Goal: Task Accomplishment & Management: Use online tool/utility

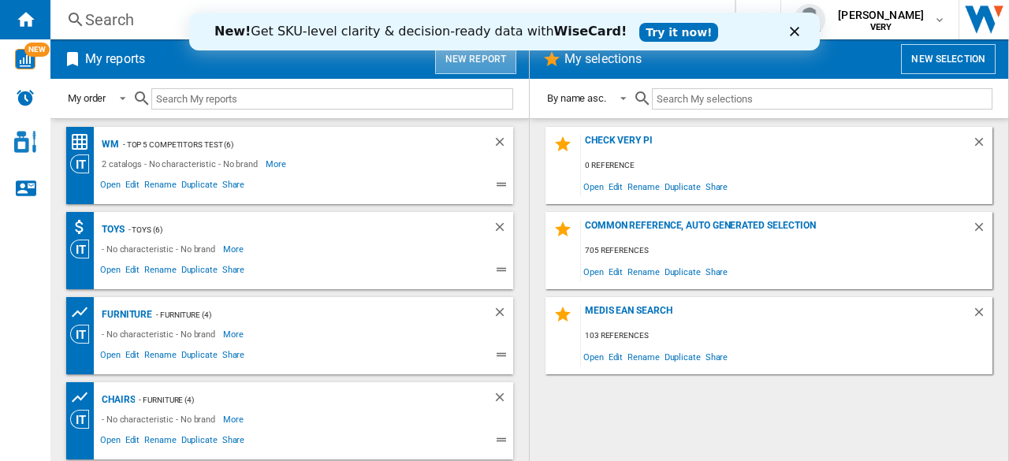
click at [470, 61] on button "New report" at bounding box center [475, 59] width 81 height 30
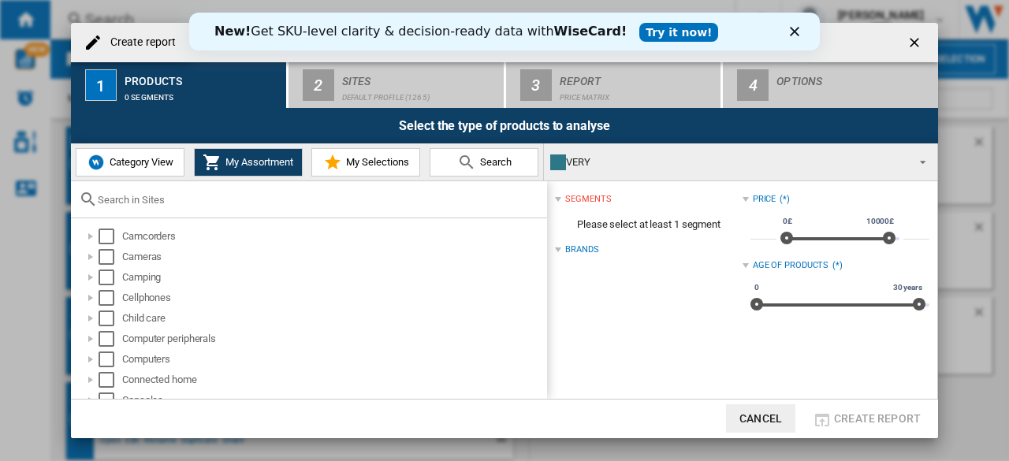
click at [219, 195] on input "text" at bounding box center [318, 200] width 441 height 12
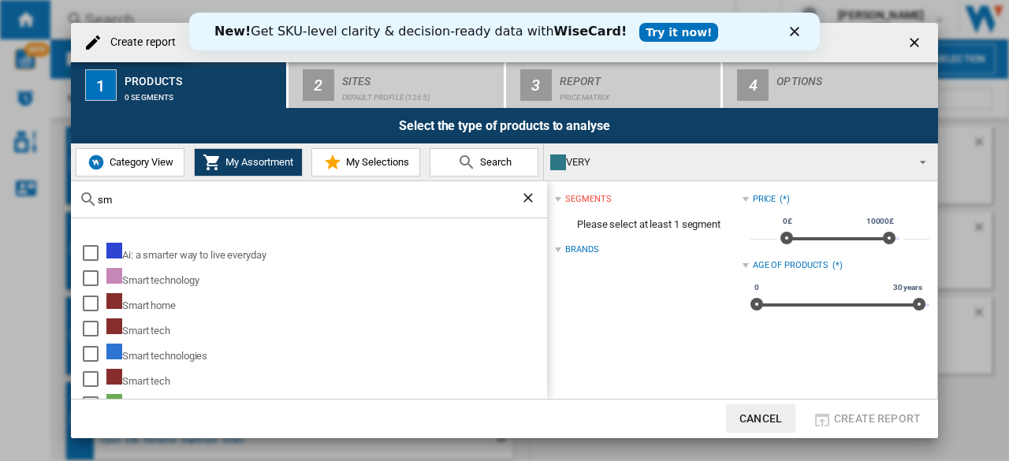
type input "s"
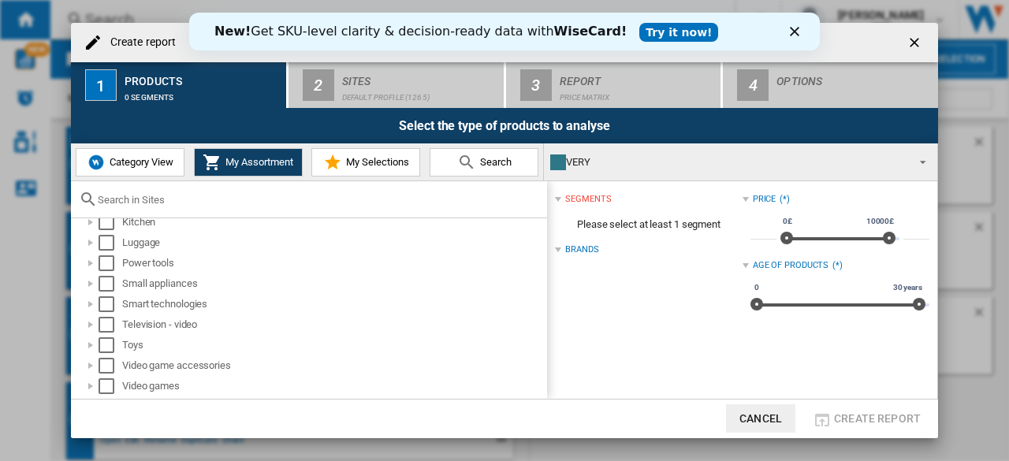
scroll to position [380, 0]
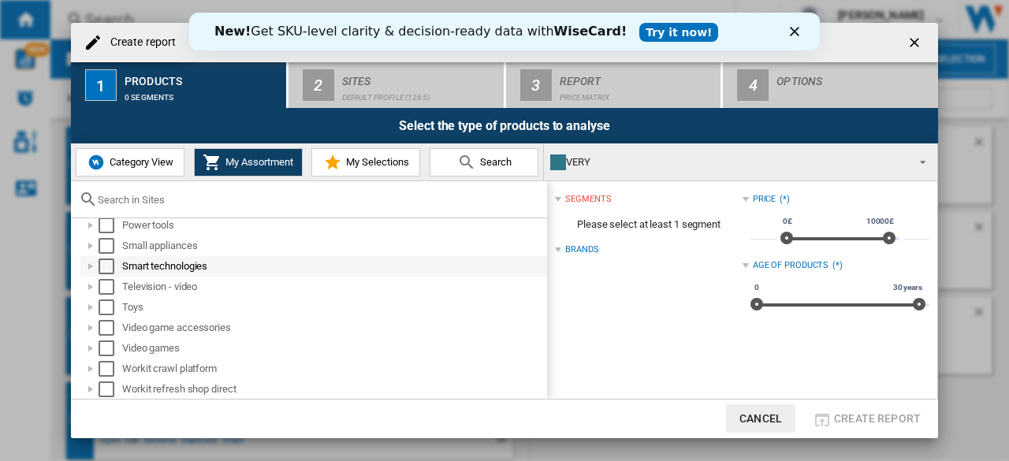
click at [87, 263] on div at bounding box center [91, 266] width 16 height 16
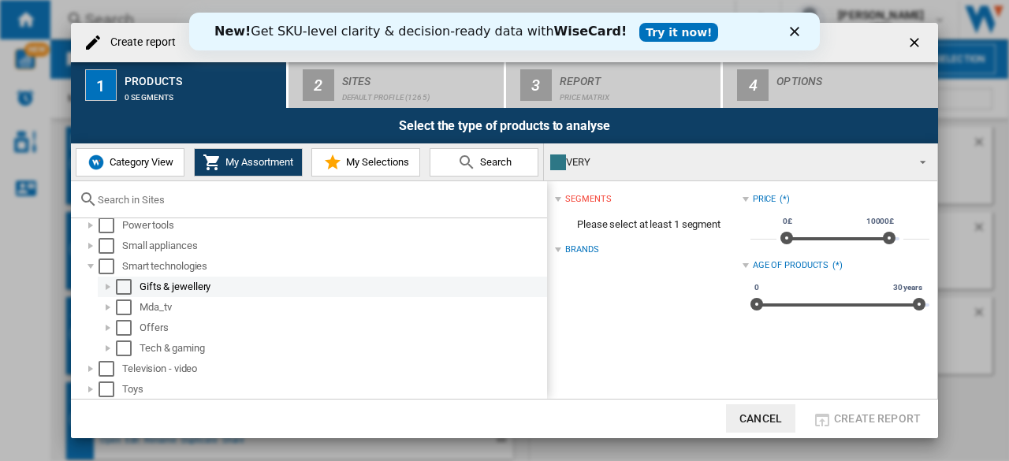
click at [109, 285] on div at bounding box center [108, 287] width 16 height 16
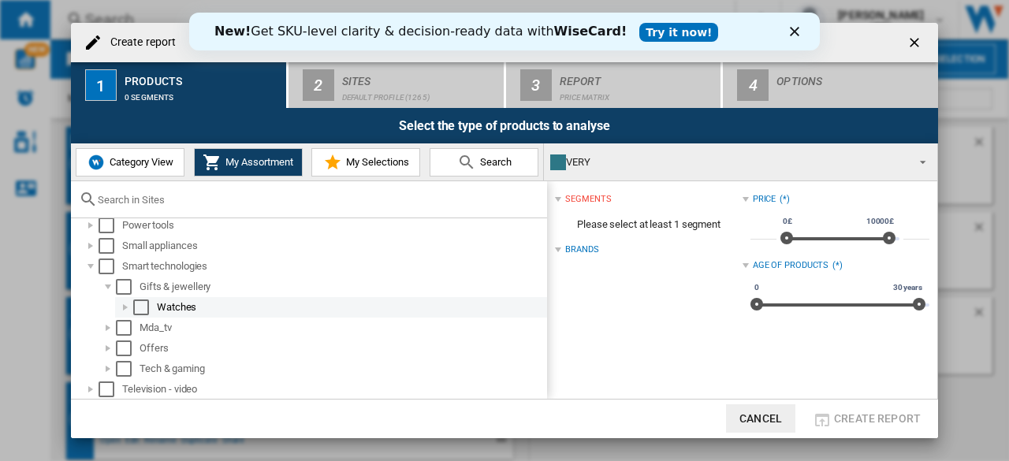
click at [125, 305] on div at bounding box center [125, 307] width 16 height 16
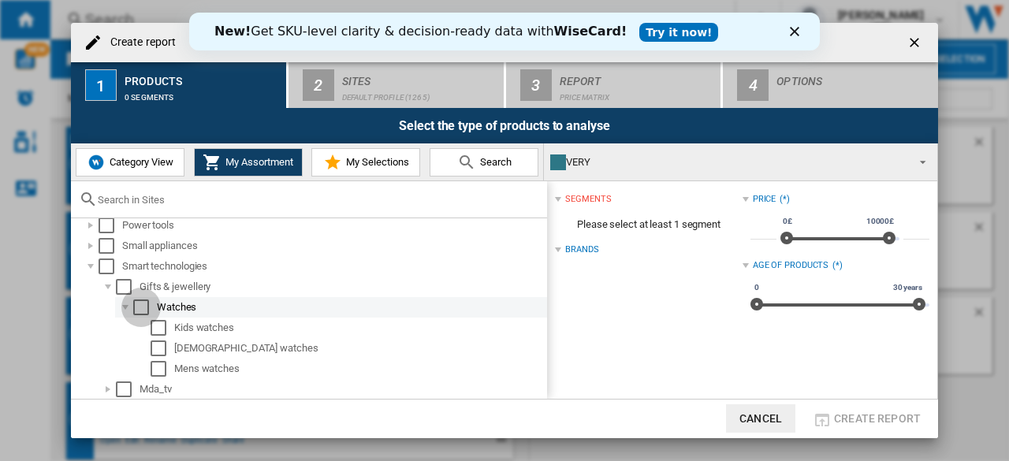
click at [145, 311] on div "Select" at bounding box center [141, 307] width 16 height 16
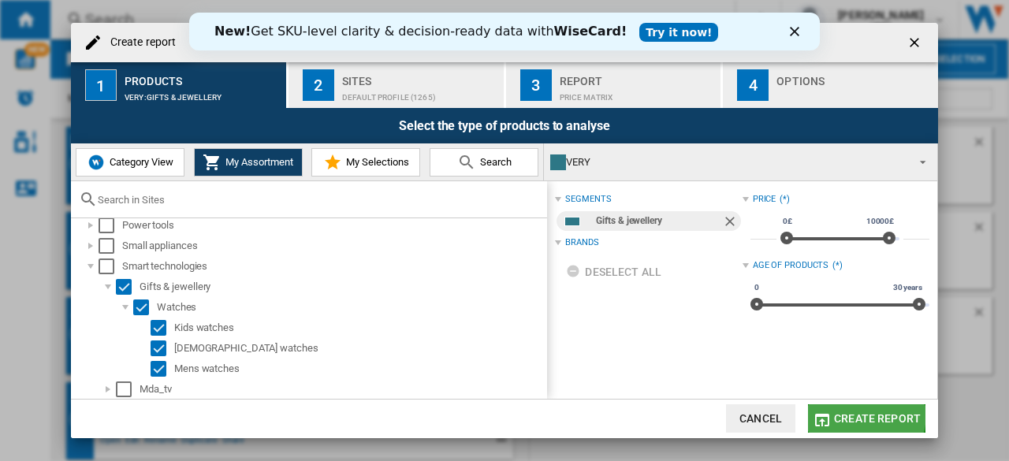
click at [854, 414] on span "Create report" at bounding box center [877, 418] width 87 height 13
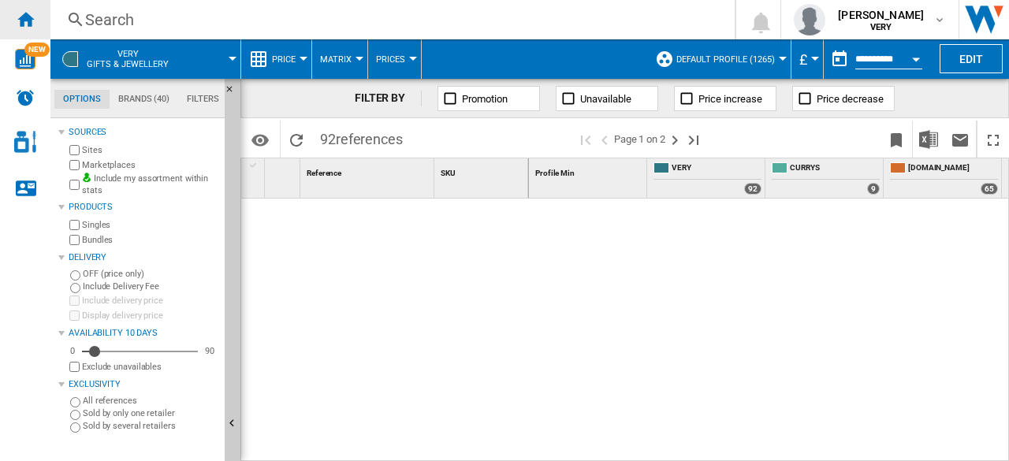
click at [38, 28] on div "Home" at bounding box center [25, 19] width 50 height 39
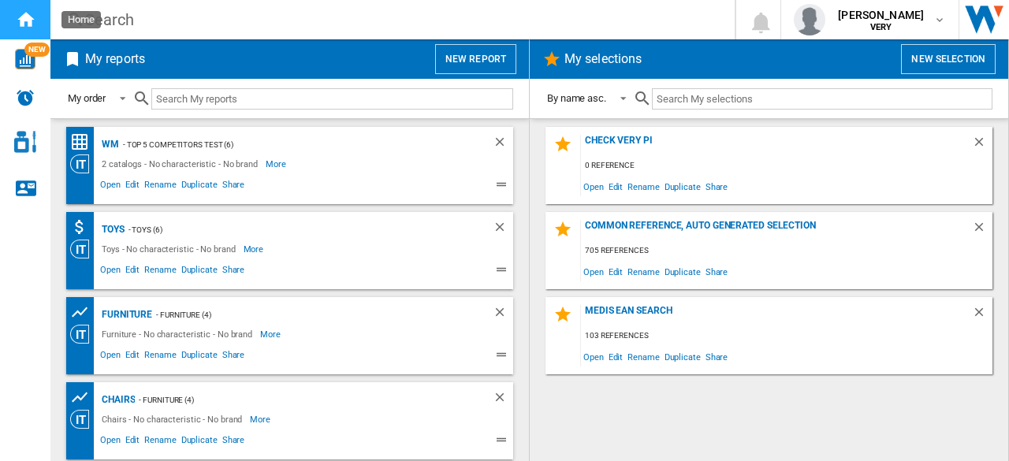
click at [38, 28] on div "Home" at bounding box center [25, 19] width 50 height 39
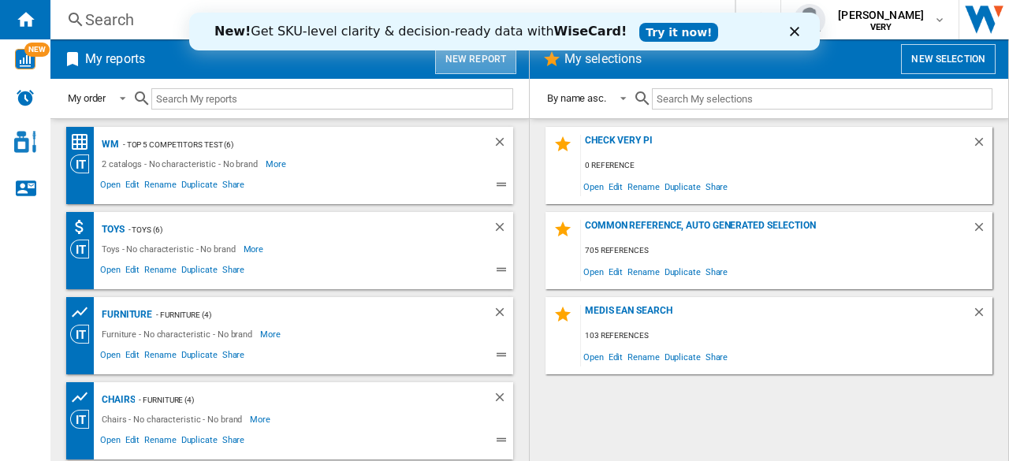
click at [501, 65] on button "New report" at bounding box center [475, 59] width 81 height 30
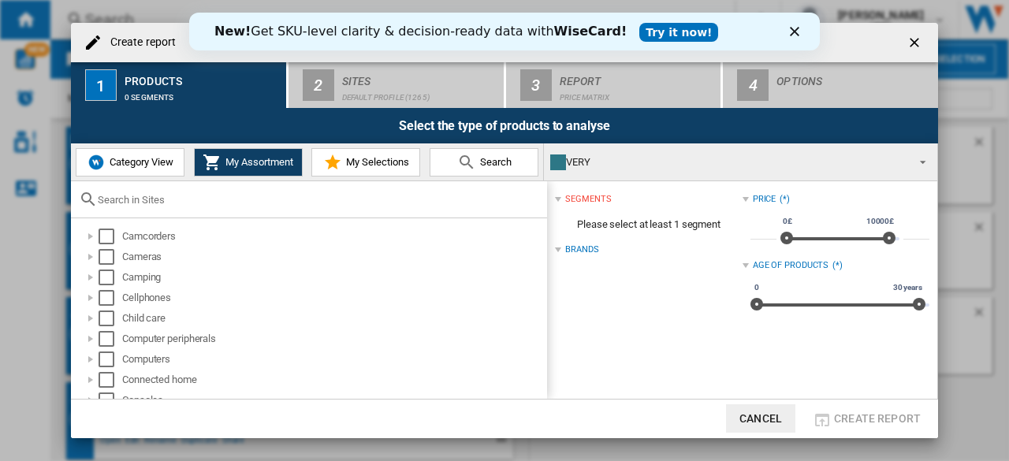
click at [157, 162] on span "Category View" at bounding box center [140, 162] width 68 height 12
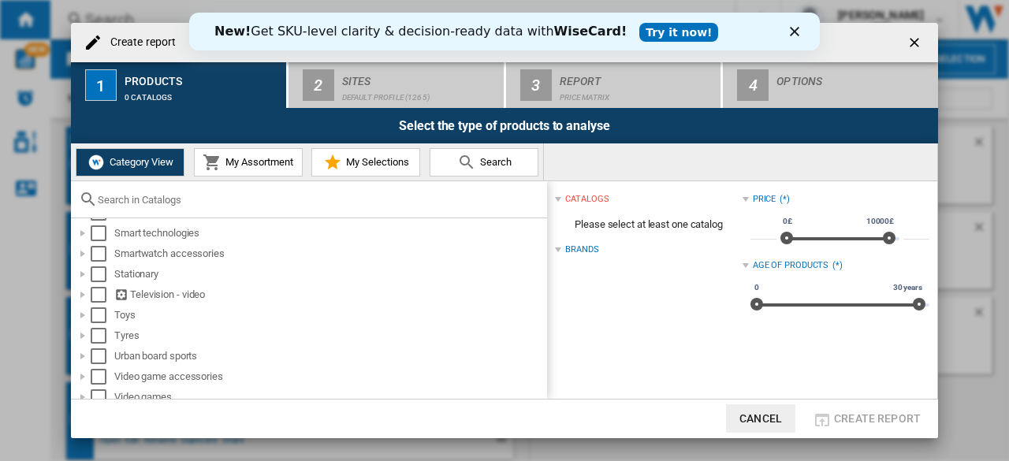
scroll to position [1194, 0]
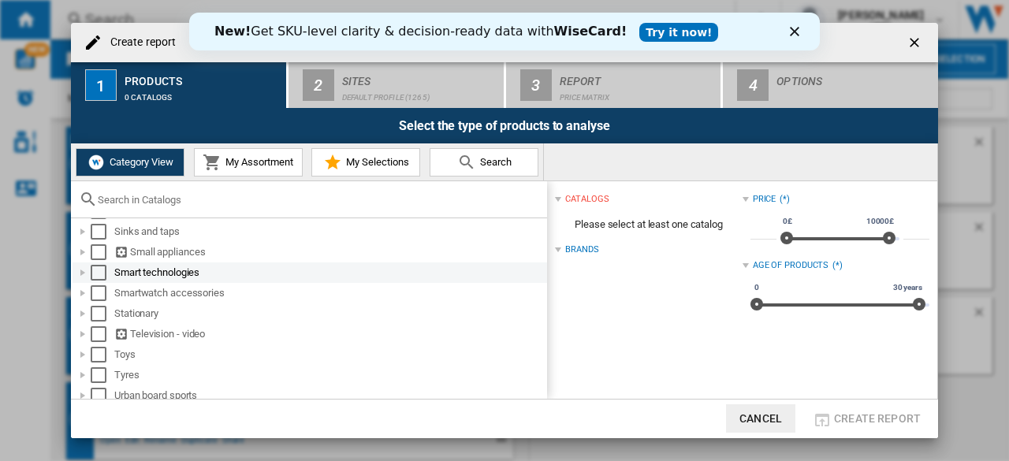
click at [84, 273] on div "Create report ..." at bounding box center [83, 273] width 16 height 16
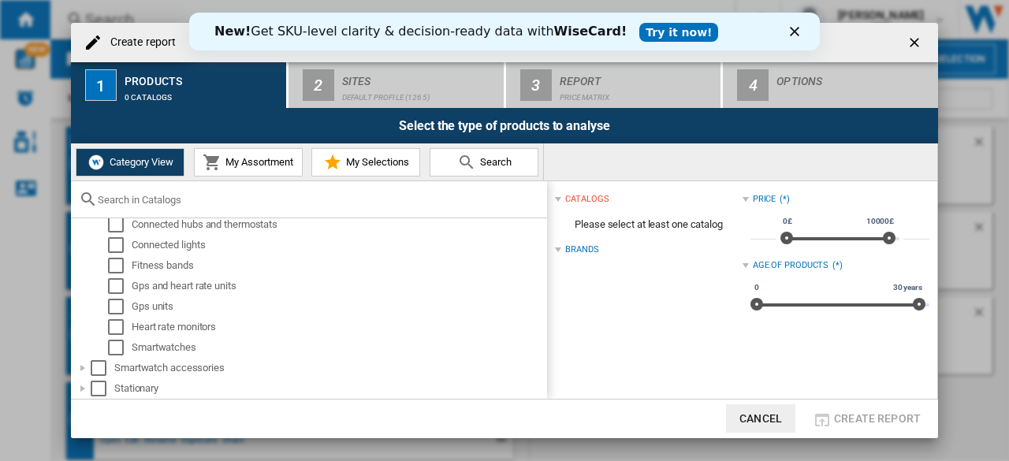
scroll to position [1296, 0]
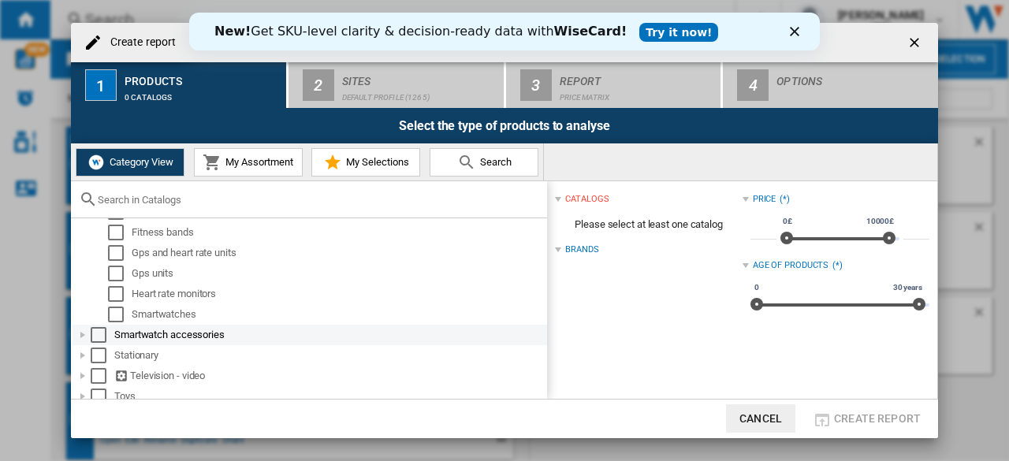
click at [80, 334] on div "Create report ..." at bounding box center [83, 335] width 16 height 16
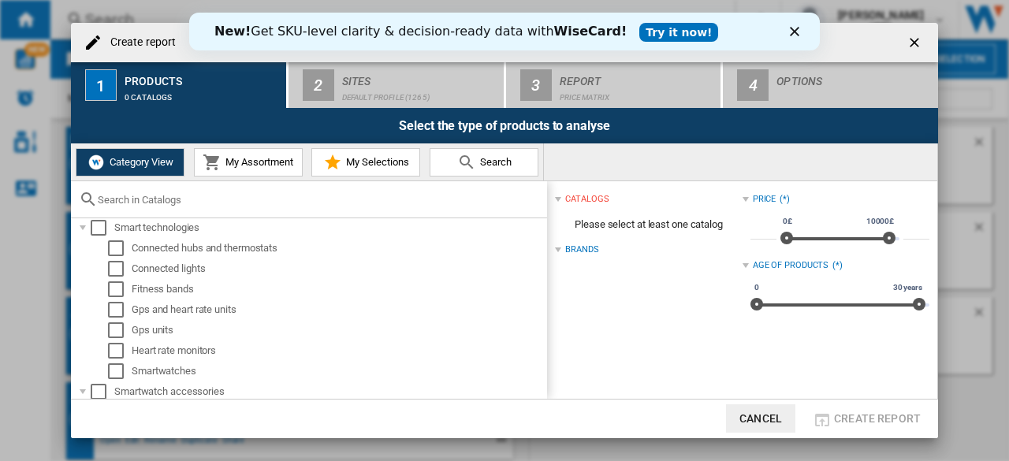
scroll to position [1244, 0]
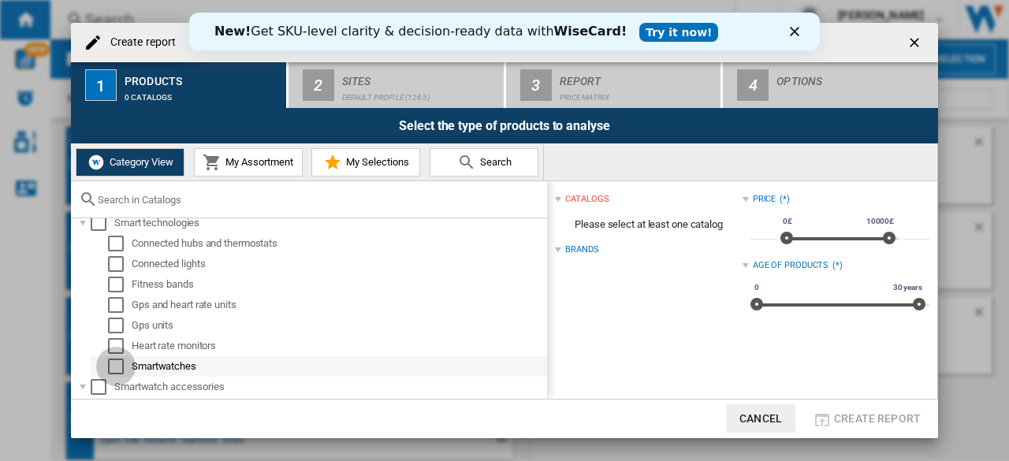
click at [120, 366] on div "Select" at bounding box center [116, 367] width 16 height 16
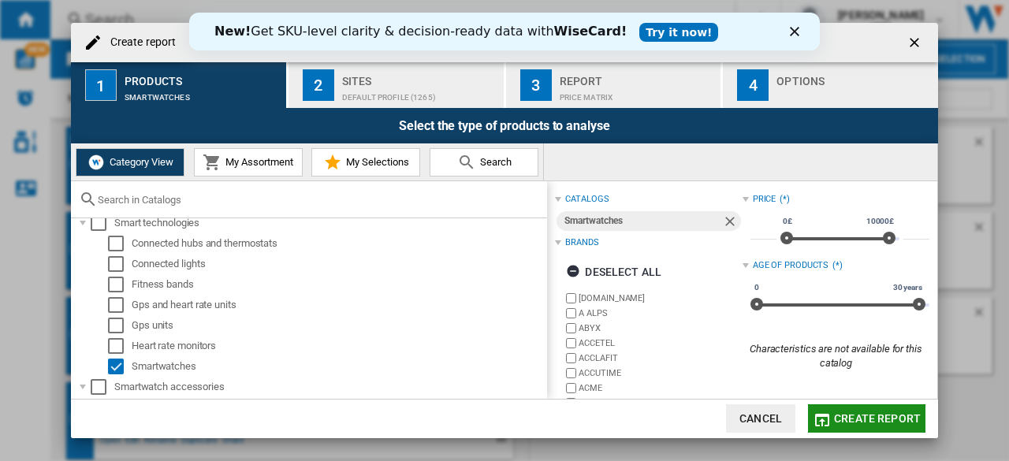
click at [843, 419] on span "Create report" at bounding box center [877, 418] width 87 height 13
